Goal: Task Accomplishment & Management: Manage account settings

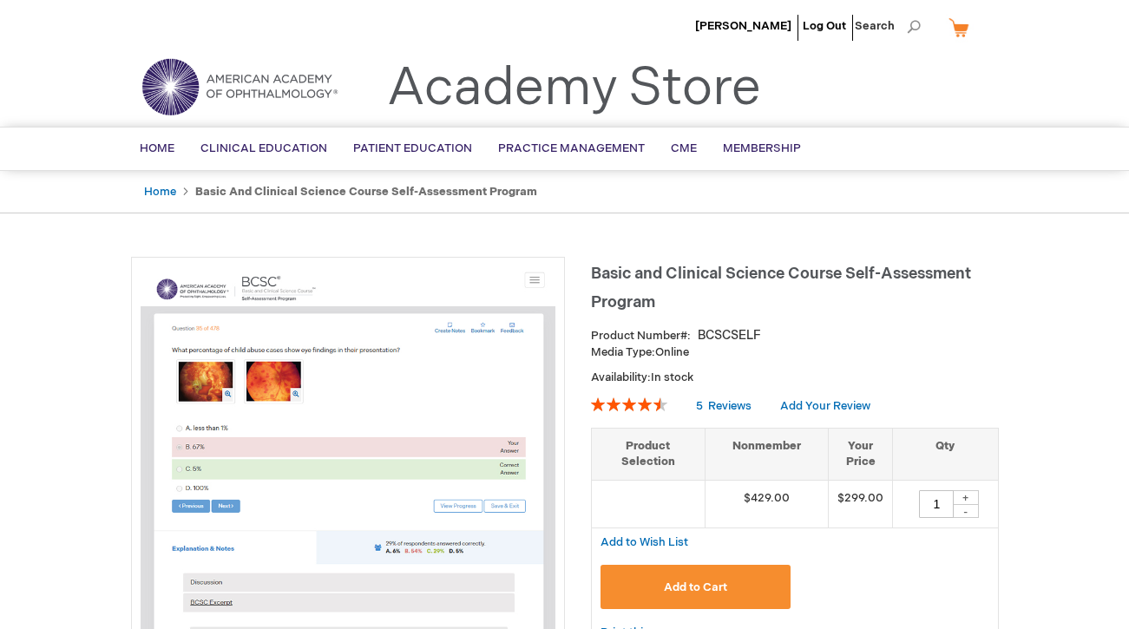
click at [678, 303] on h1 "Basic and Clinical Science Course Self-Assessment Program" at bounding box center [795, 285] width 408 height 57
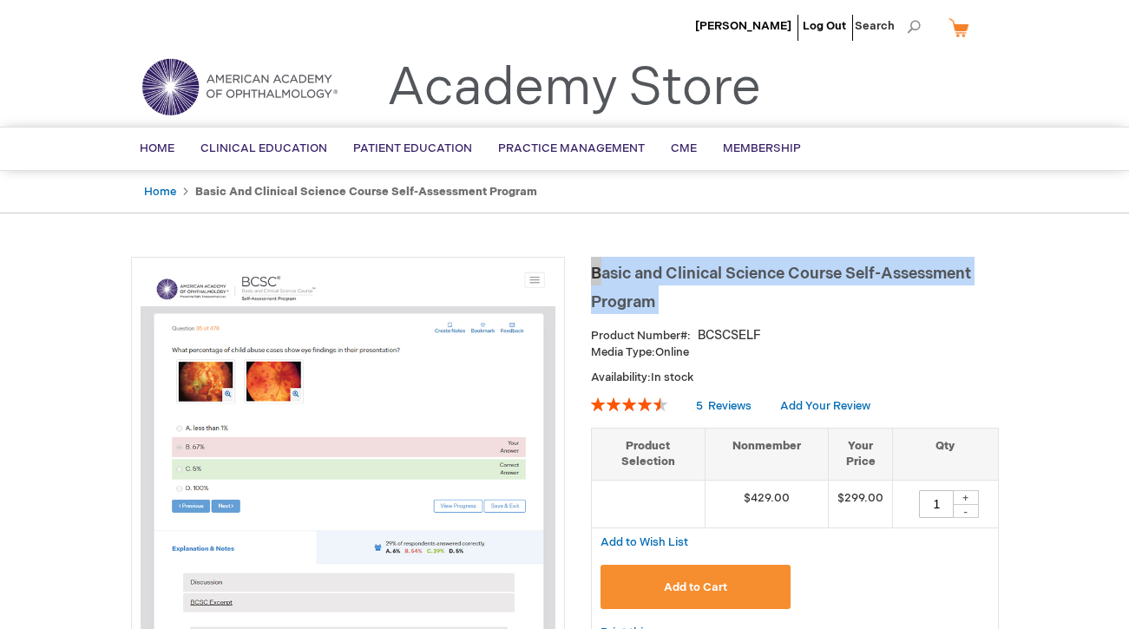
click at [678, 303] on h1 "Basic and Clinical Science Course Self-Assessment Program" at bounding box center [795, 285] width 408 height 57
click at [774, 25] on span "[PERSON_NAME]" at bounding box center [743, 26] width 96 height 14
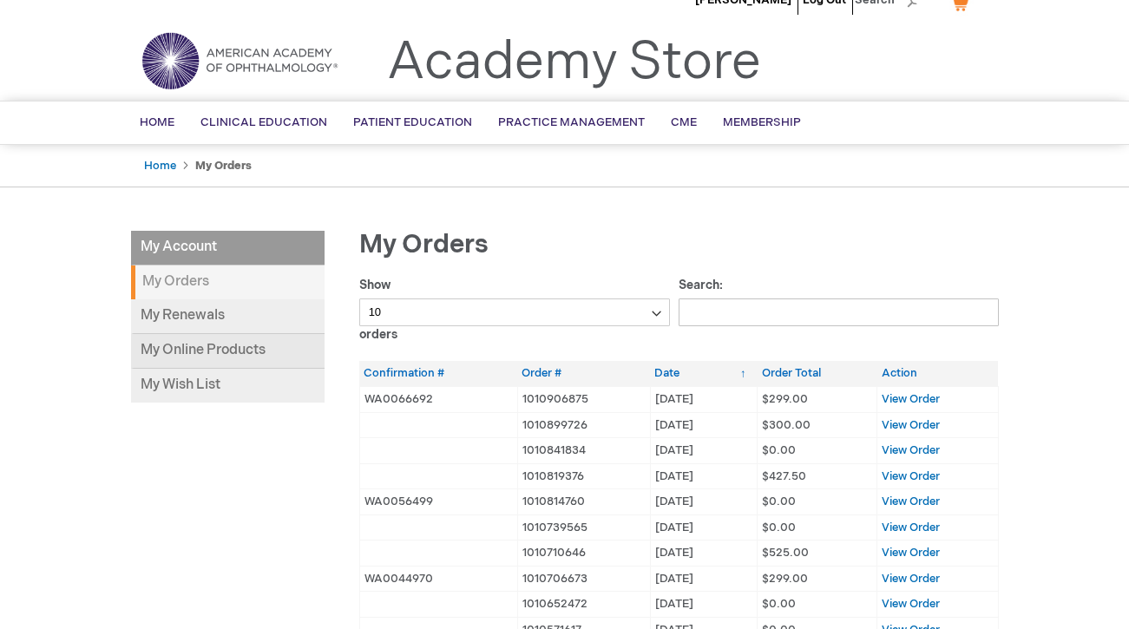
scroll to position [31, 0]
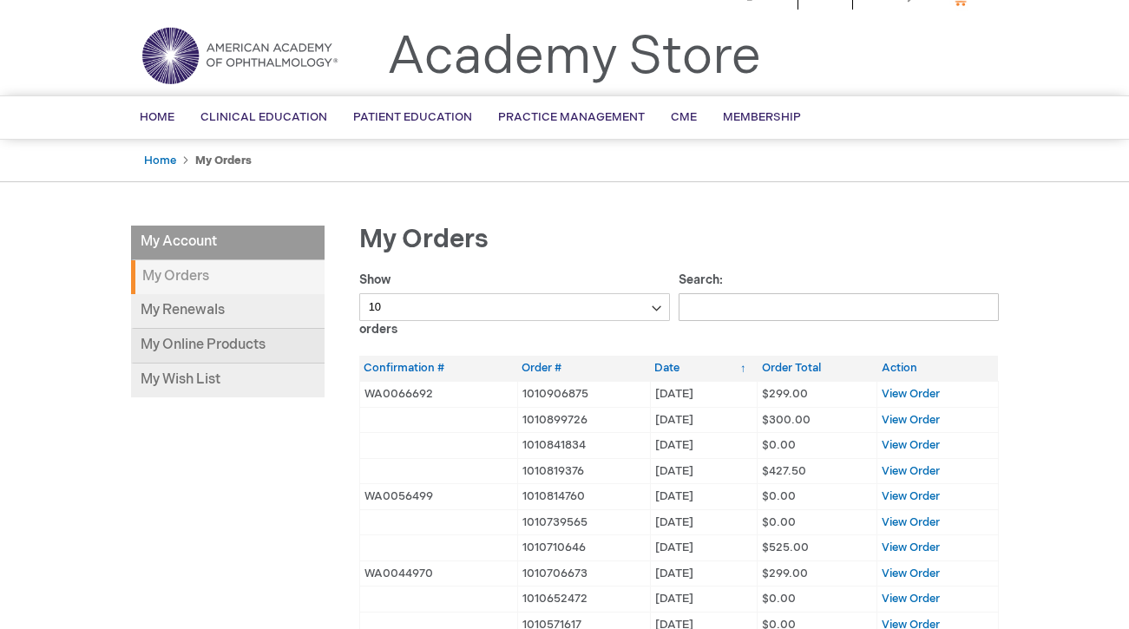
click at [210, 344] on link "My Online Products" at bounding box center [227, 346] width 193 height 35
